Goal: Information Seeking & Learning: Learn about a topic

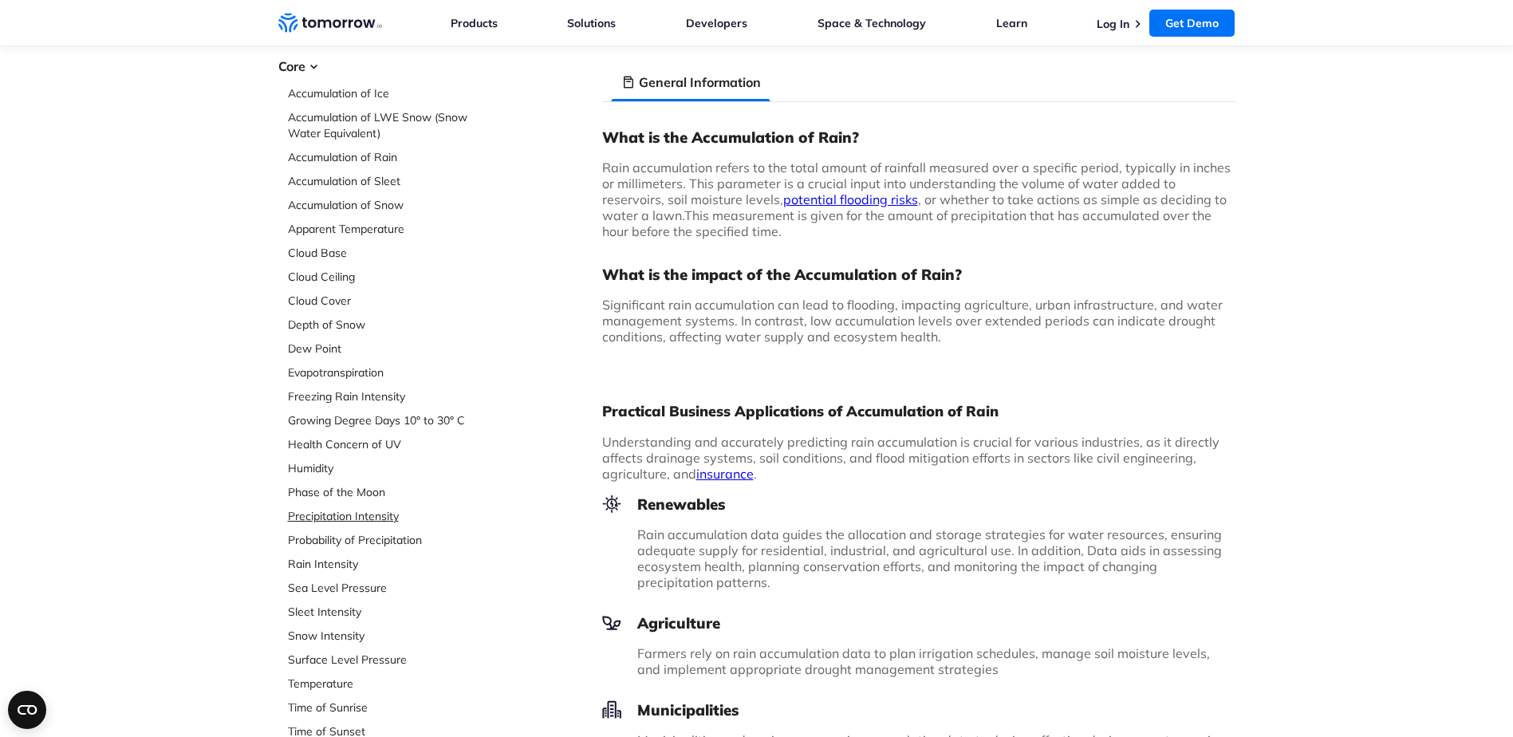
scroll to position [159, 0]
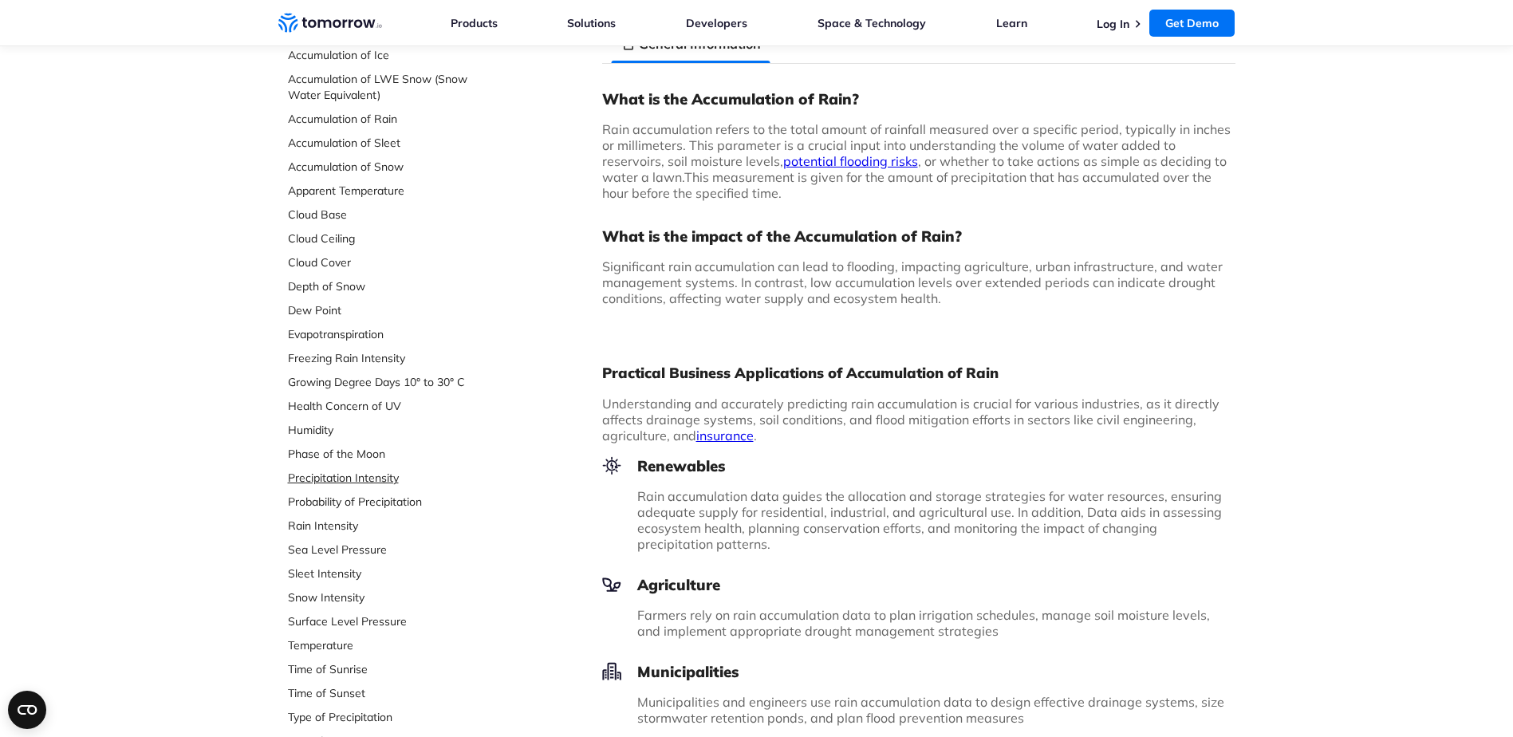
click at [321, 475] on link "Precipitation Intensity" at bounding box center [394, 478] width 212 height 16
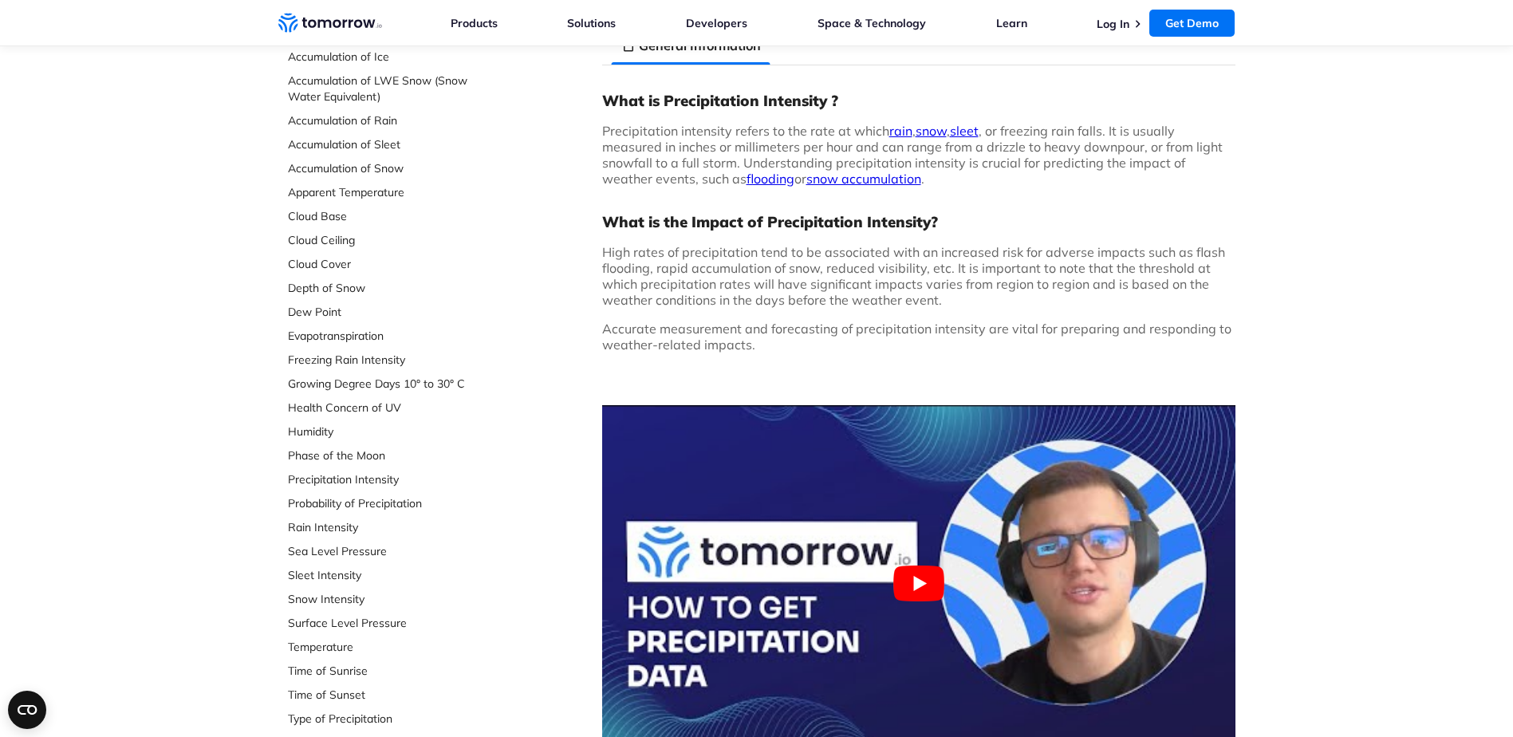
scroll to position [159, 0]
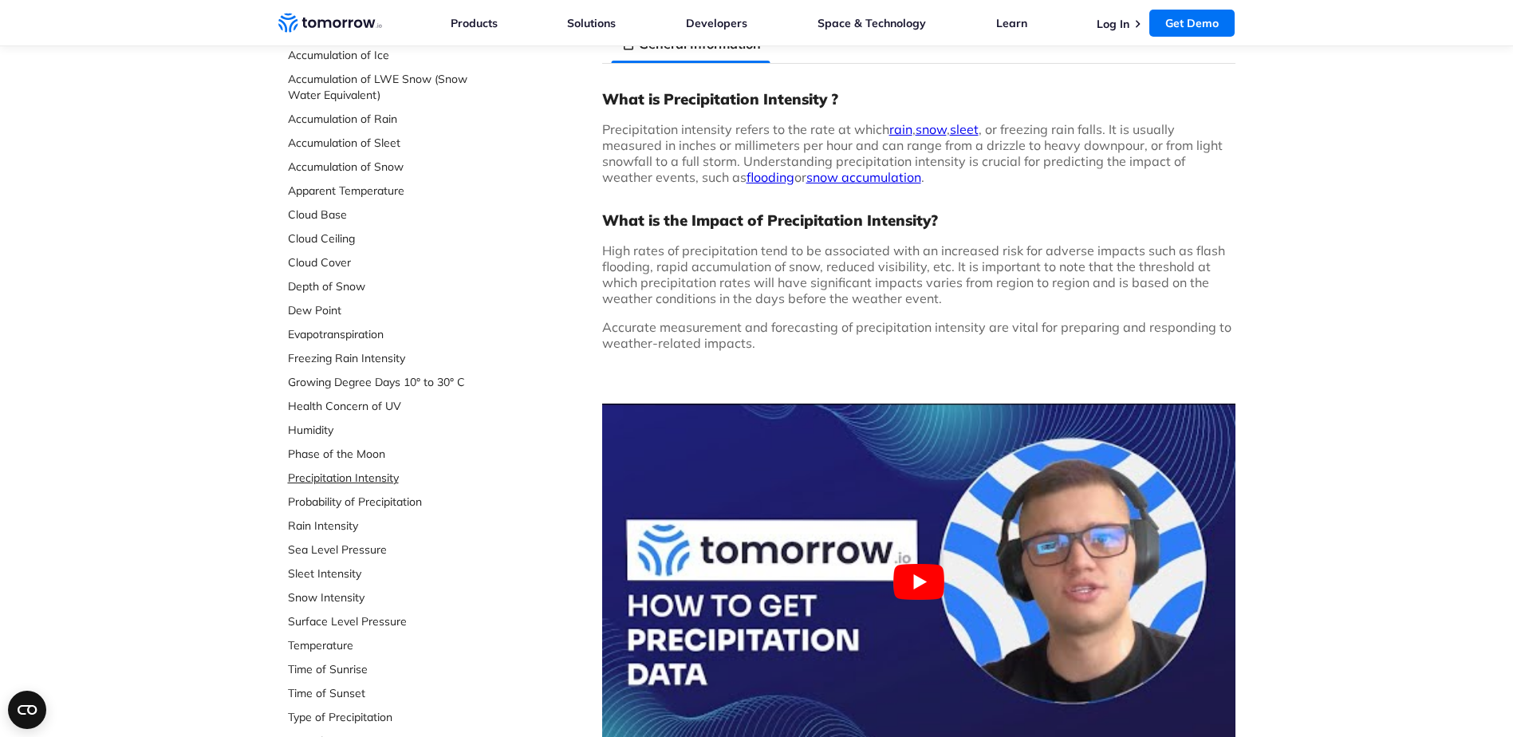
click at [366, 475] on link "Precipitation Intensity" at bounding box center [394, 478] width 212 height 16
